Goal: Find specific page/section: Find specific page/section

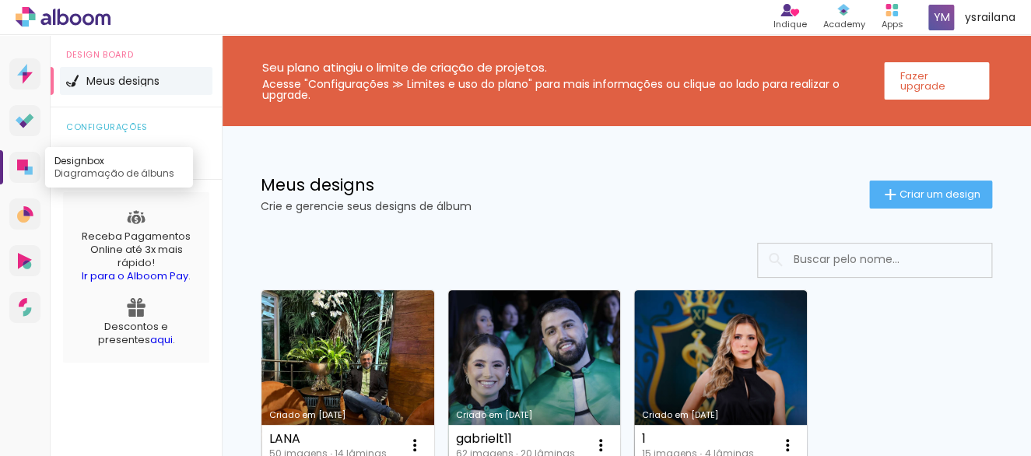
click at [20, 163] on icon at bounding box center [22, 165] width 11 height 11
